Goal: Information Seeking & Learning: Learn about a topic

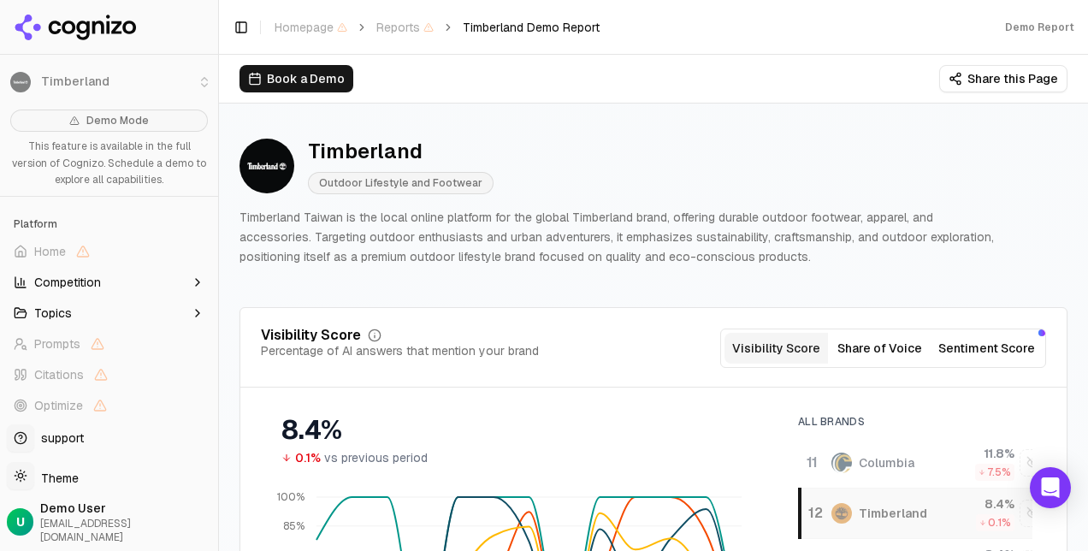
click at [155, 290] on button "Competition" at bounding box center [109, 282] width 204 height 27
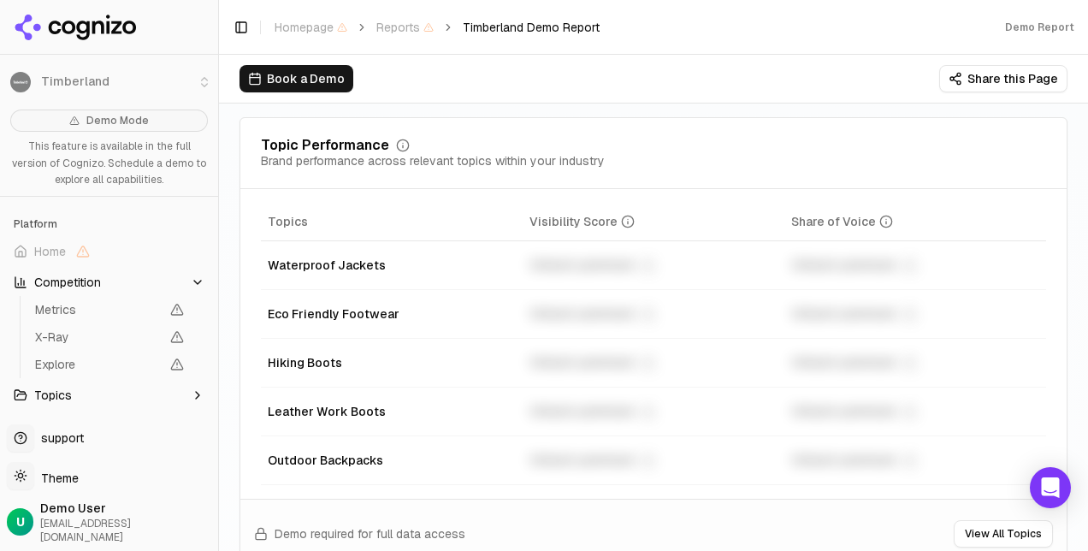
scroll to position [792, 0]
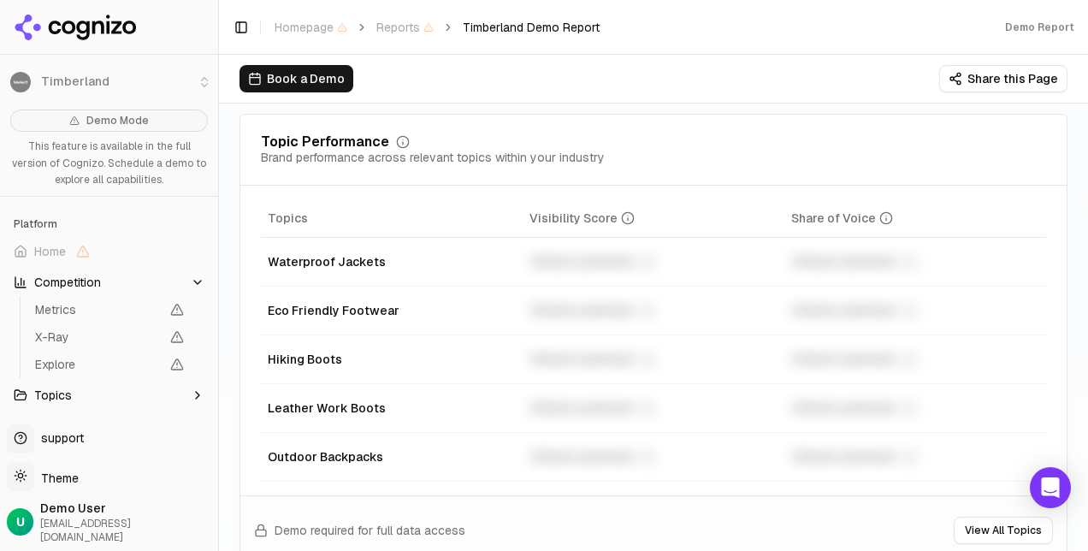
click at [103, 27] on icon at bounding box center [98, 27] width 12 height 13
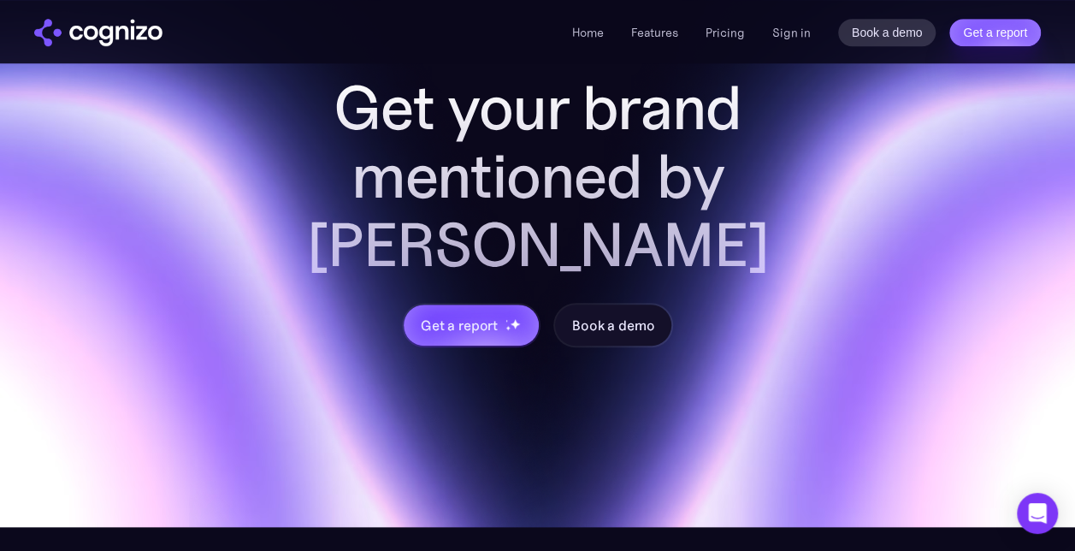
scroll to position [7346, 0]
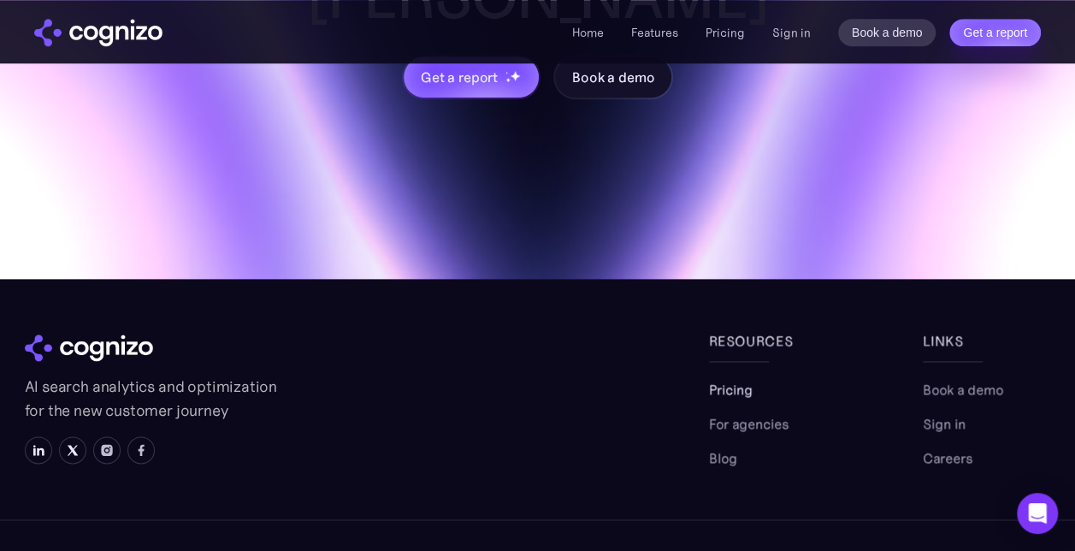
click at [731, 379] on link "Pricing" at bounding box center [731, 389] width 44 height 21
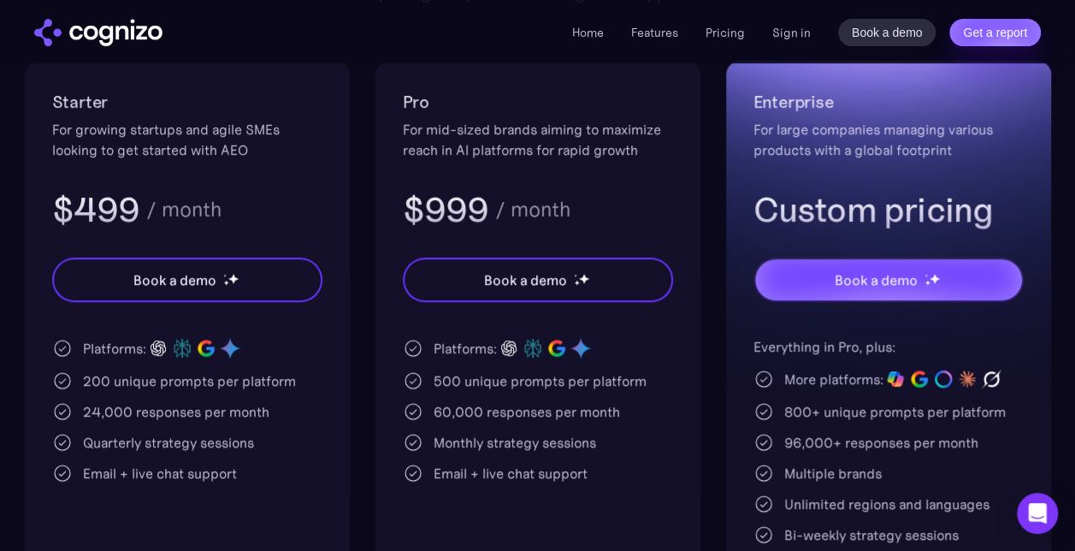
scroll to position [351, 0]
